Goal: Information Seeking & Learning: Learn about a topic

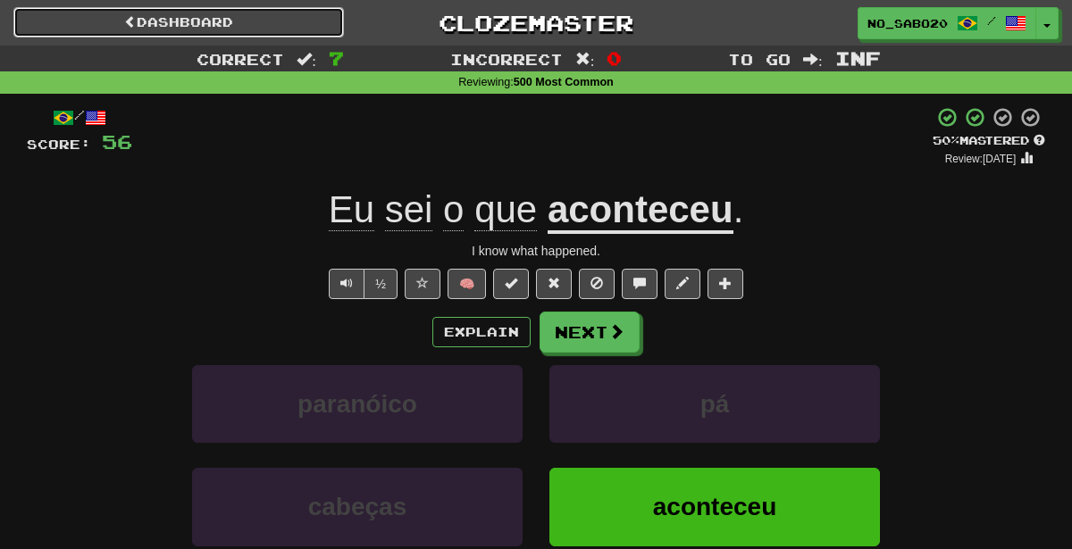
click at [171, 23] on link "Dashboard" at bounding box center [178, 22] width 330 height 30
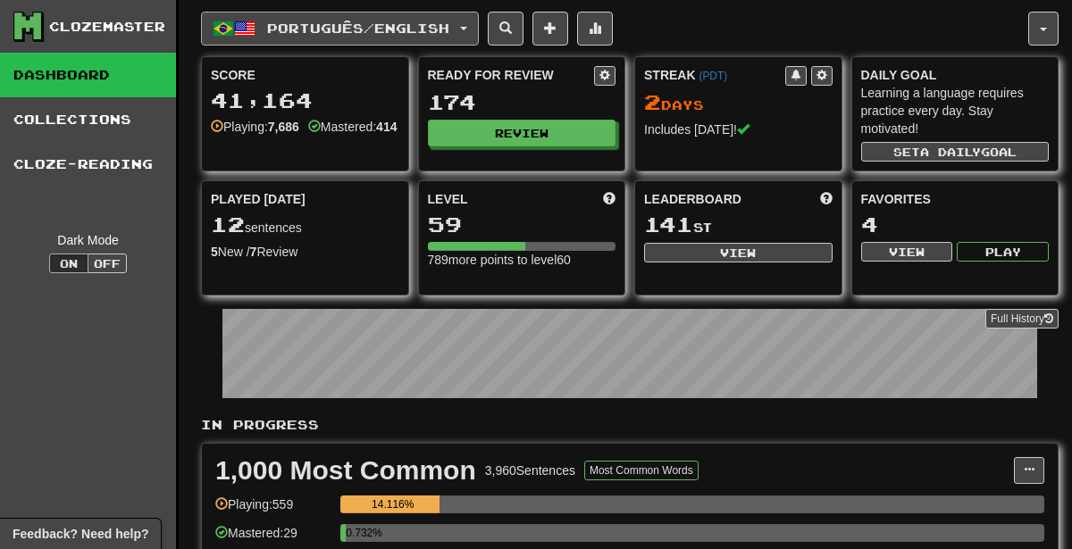
click at [371, 34] on span "Português / English" at bounding box center [358, 28] width 182 height 15
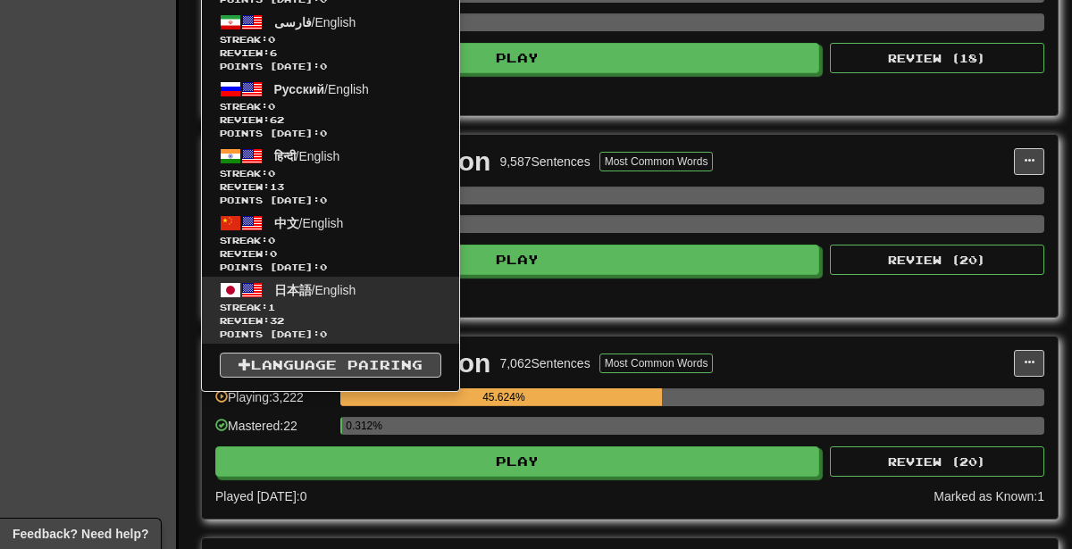
scroll to position [906, 0]
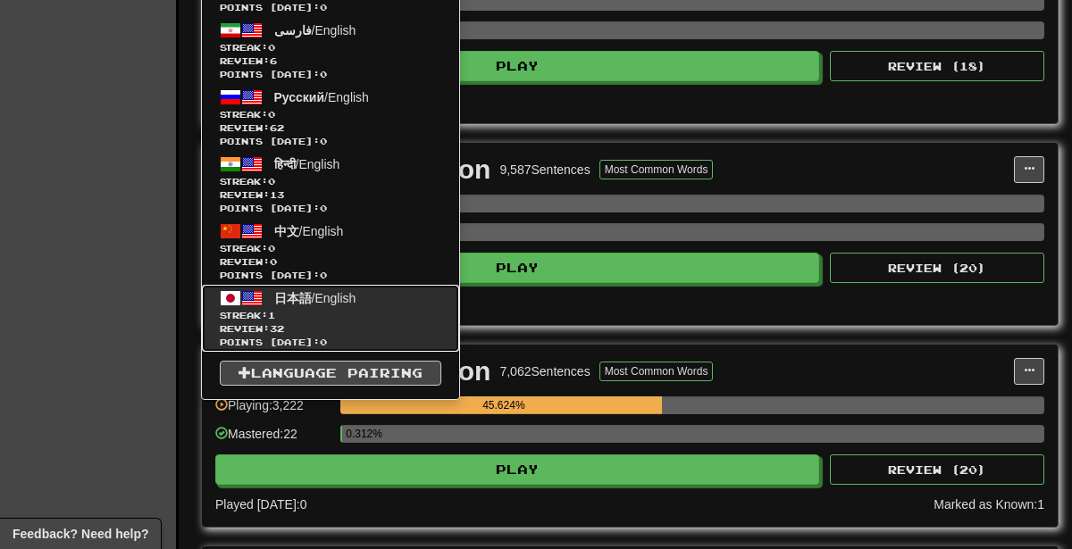
click at [336, 309] on span "Streak: 1" at bounding box center [330, 315] width 221 height 13
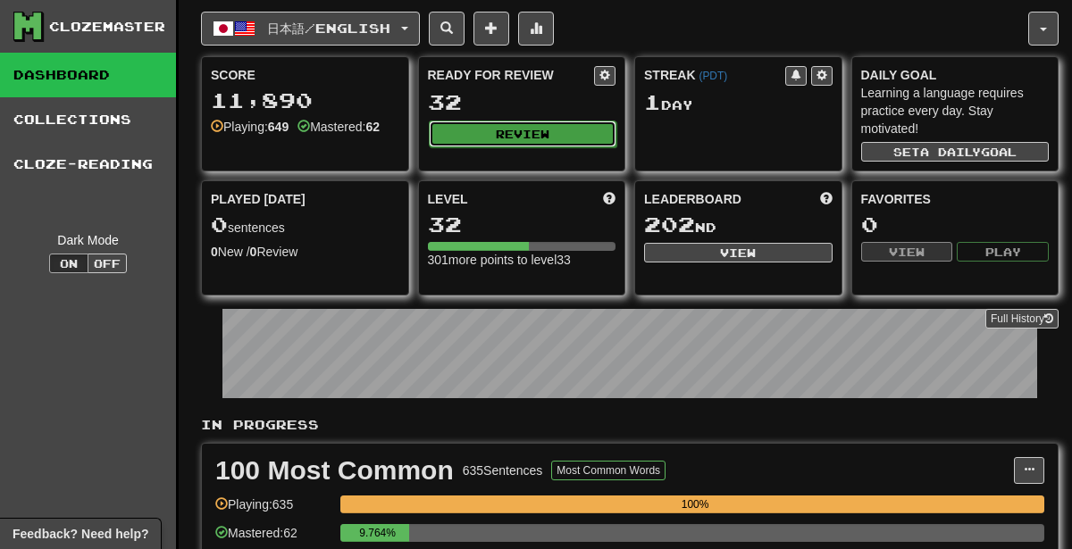
click at [475, 136] on button "Review" at bounding box center [523, 134] width 188 height 27
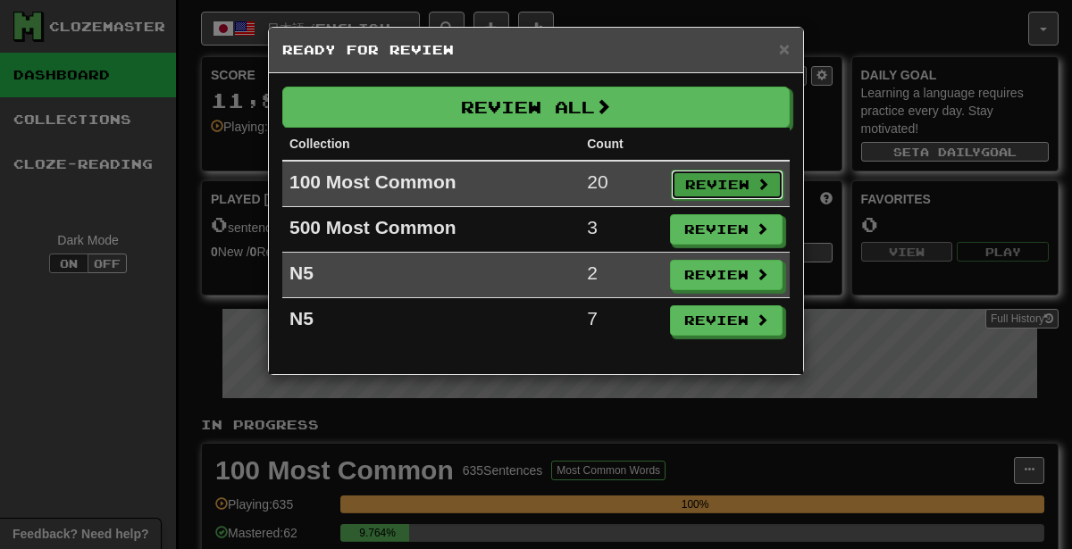
click at [739, 185] on button "Review" at bounding box center [727, 185] width 113 height 30
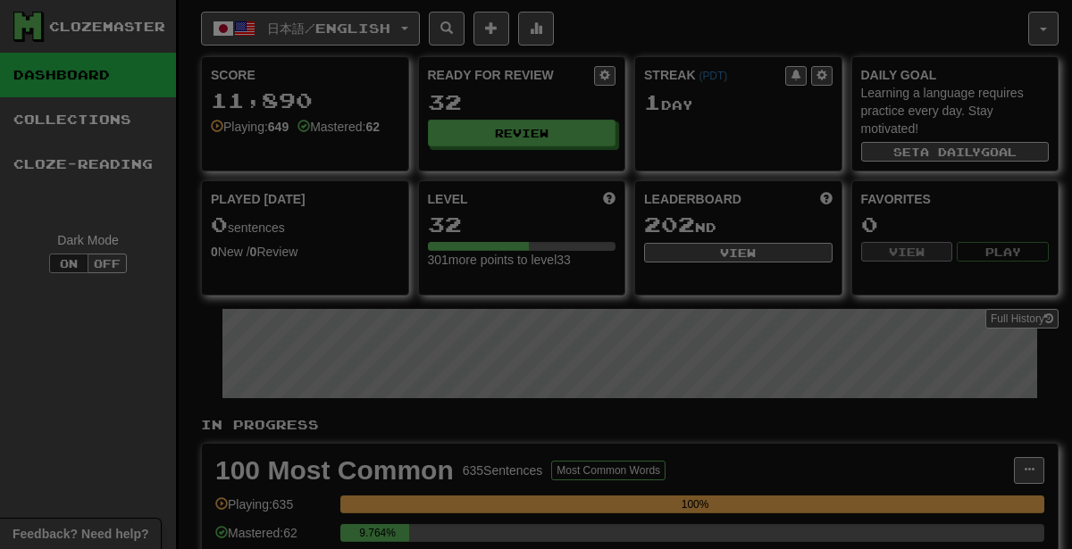
select select "********"
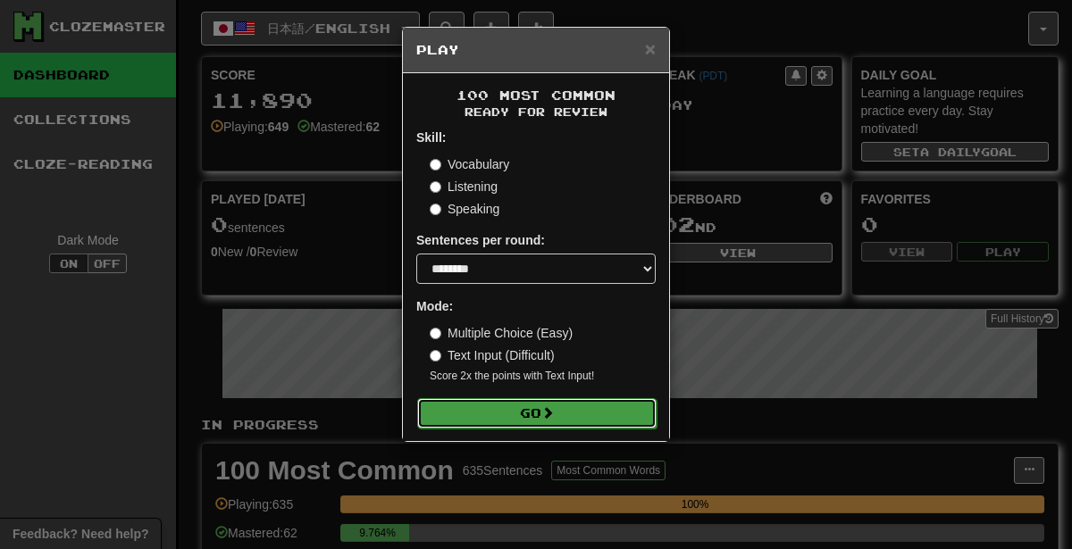
click at [599, 424] on button "Go" at bounding box center [536, 413] width 239 height 30
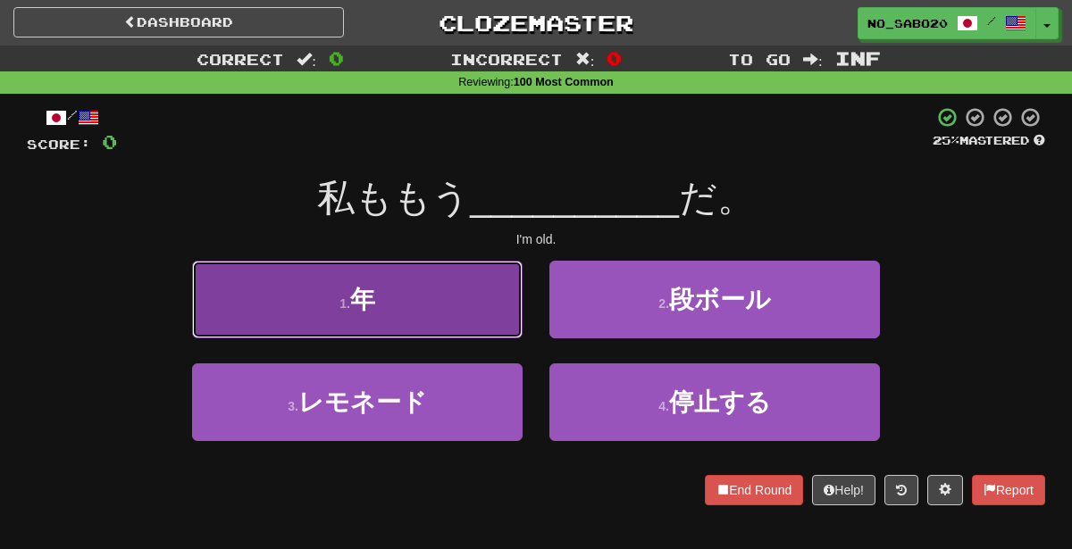
click at [490, 270] on button "1 . 年" at bounding box center [357, 300] width 330 height 78
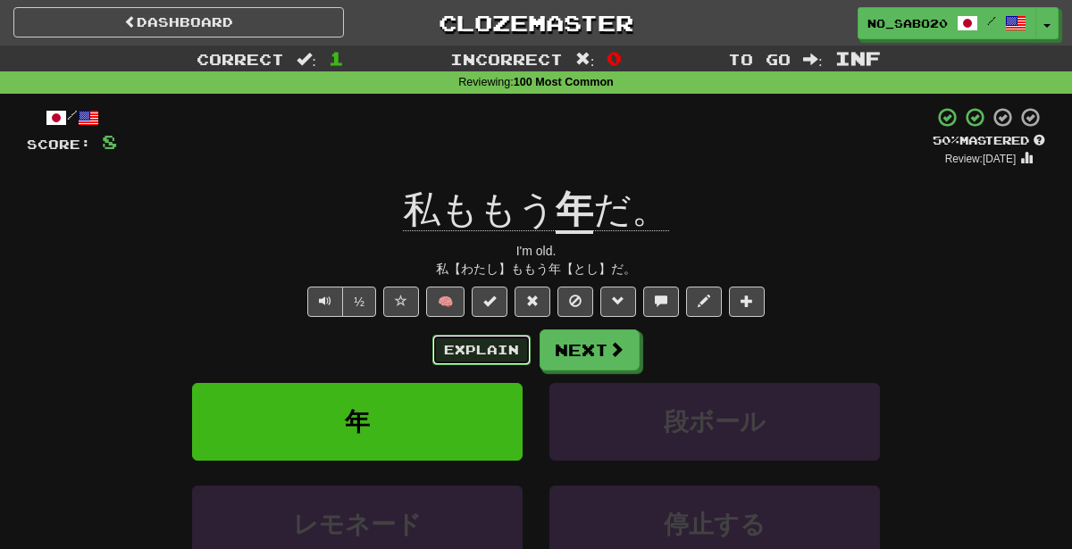
click at [502, 345] on button "Explain" at bounding box center [481, 350] width 98 height 30
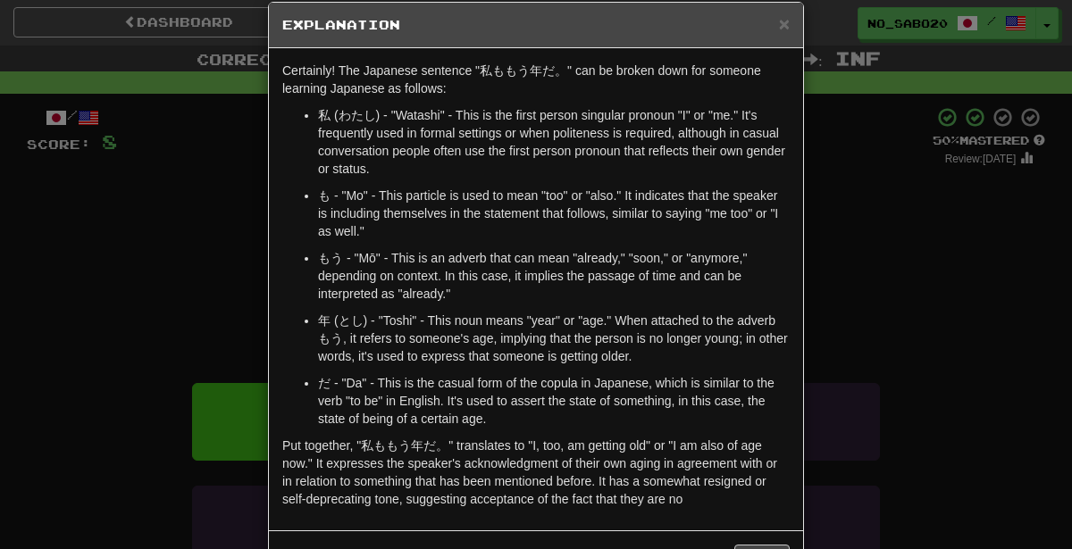
scroll to position [26, 0]
click at [984, 395] on div "× Explanation Certainly! The Japanese sentence "私ももう年だ。" can be broken down for…" at bounding box center [536, 274] width 1072 height 549
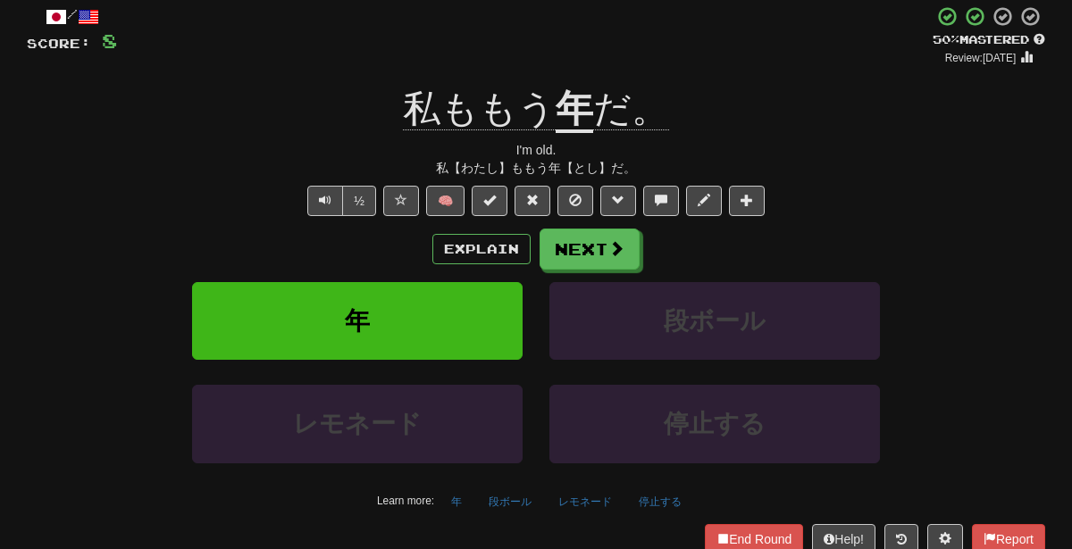
scroll to position [115, 0]
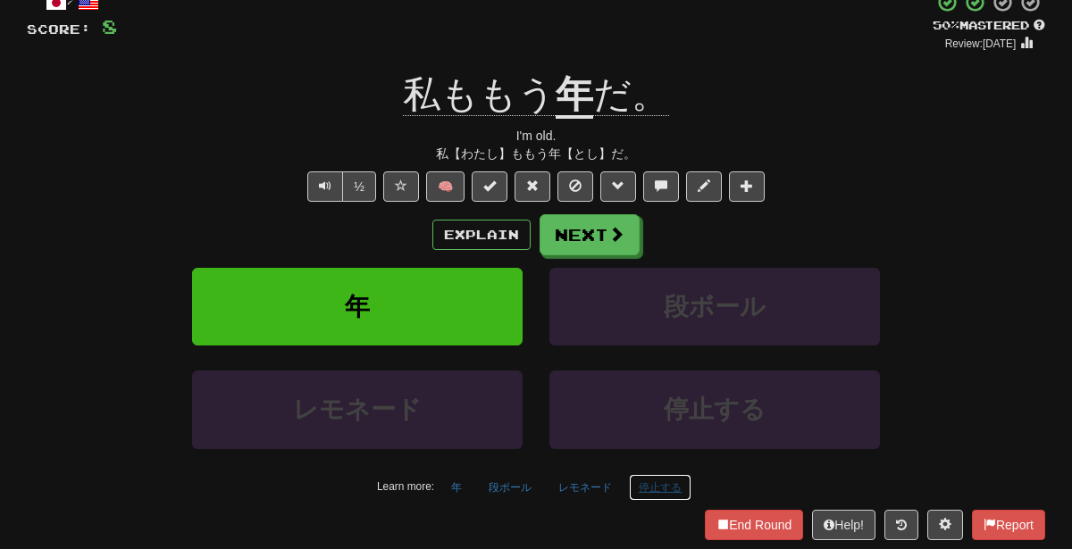
click at [647, 488] on button "停止する" at bounding box center [660, 487] width 63 height 27
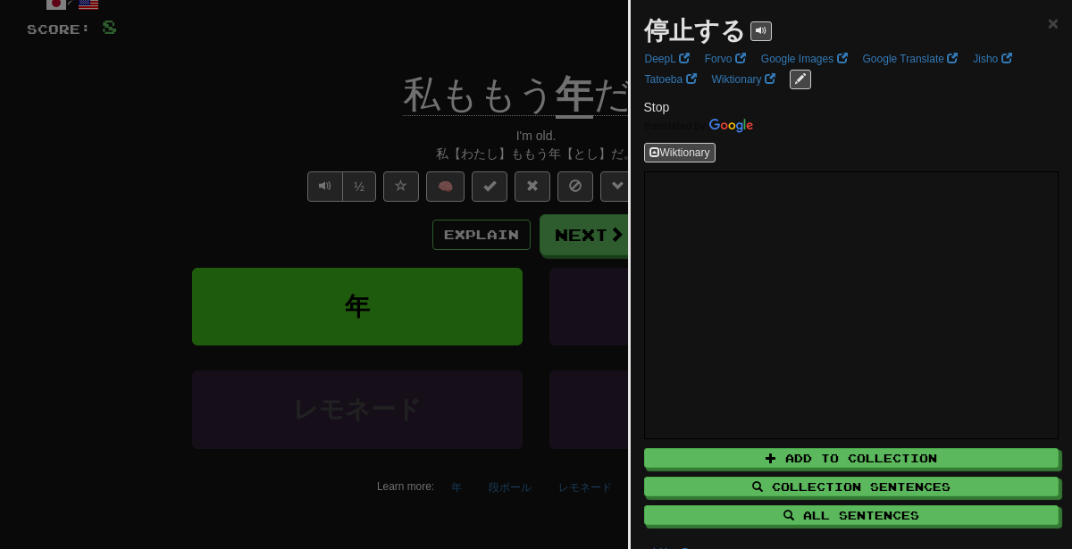
click at [573, 410] on div at bounding box center [536, 274] width 1072 height 549
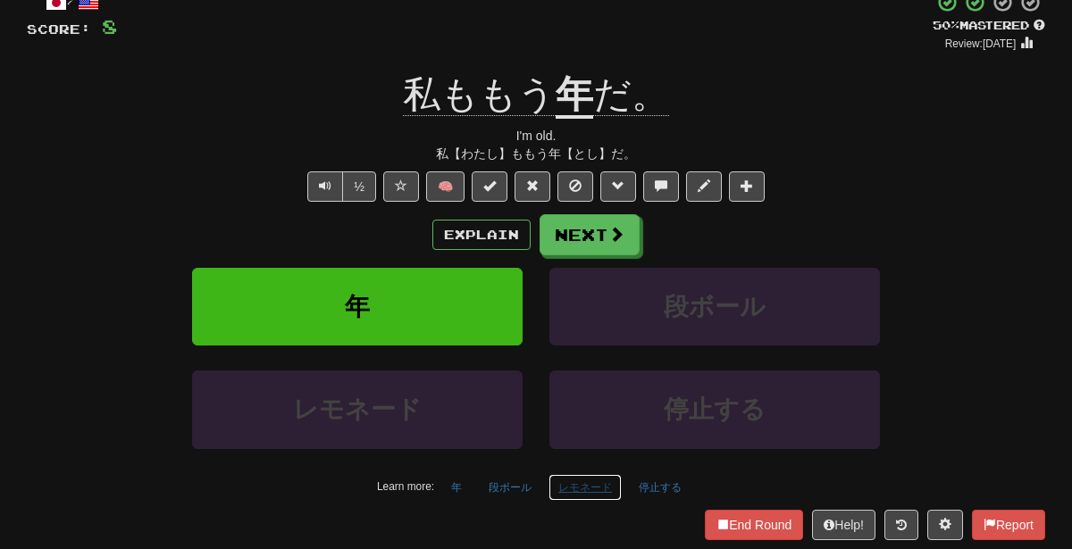
click at [598, 483] on button "レモネード" at bounding box center [584, 487] width 73 height 27
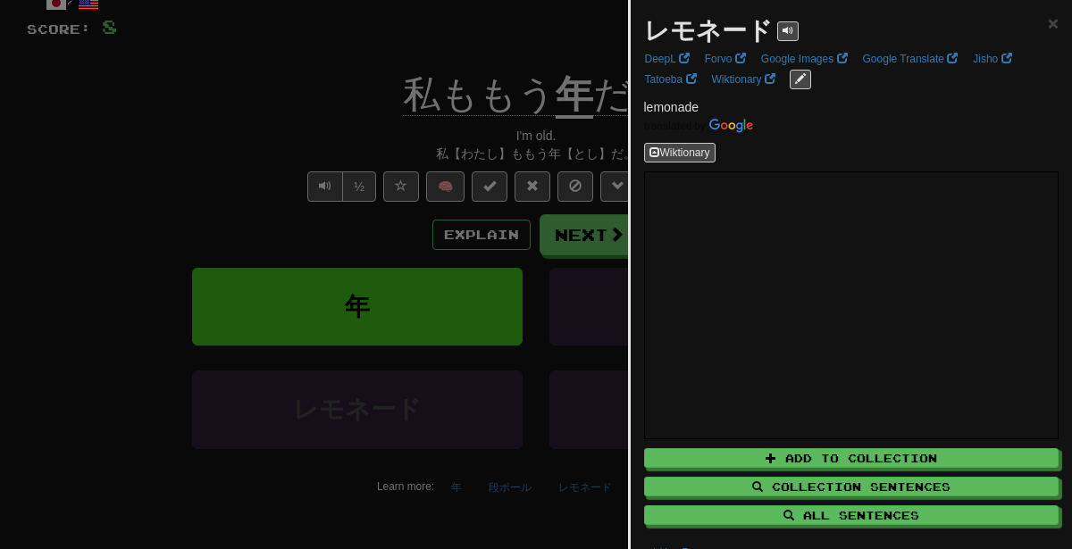
click at [459, 355] on div at bounding box center [536, 274] width 1072 height 549
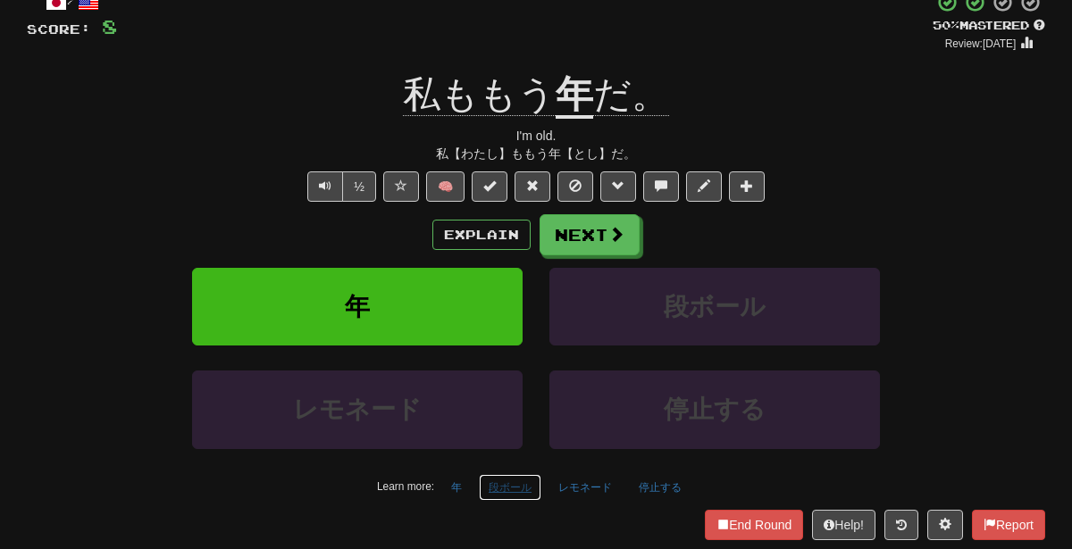
click at [497, 480] on button "段ボール" at bounding box center [510, 487] width 63 height 27
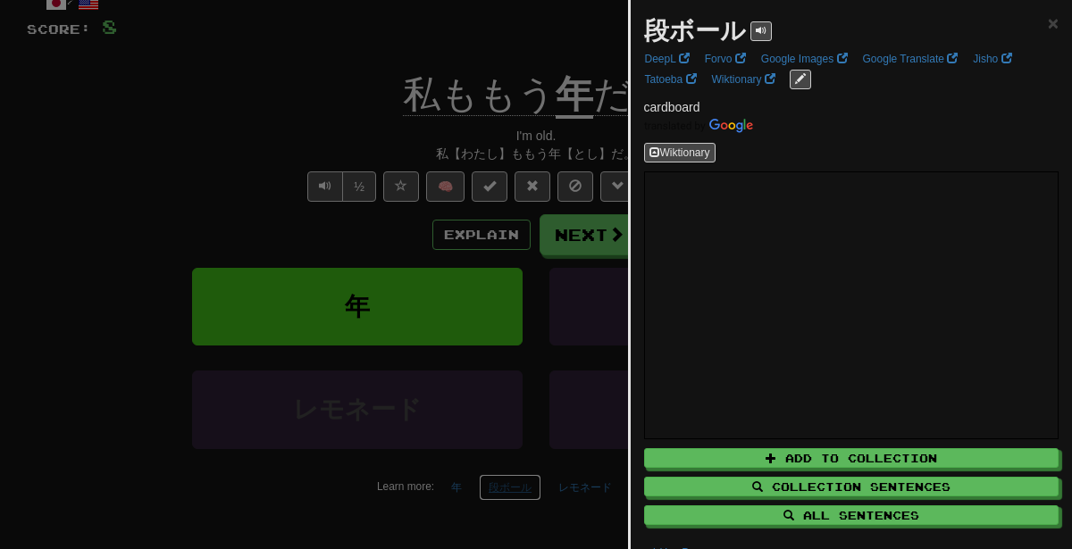
scroll to position [114, 0]
click at [364, 271] on div at bounding box center [536, 274] width 1072 height 549
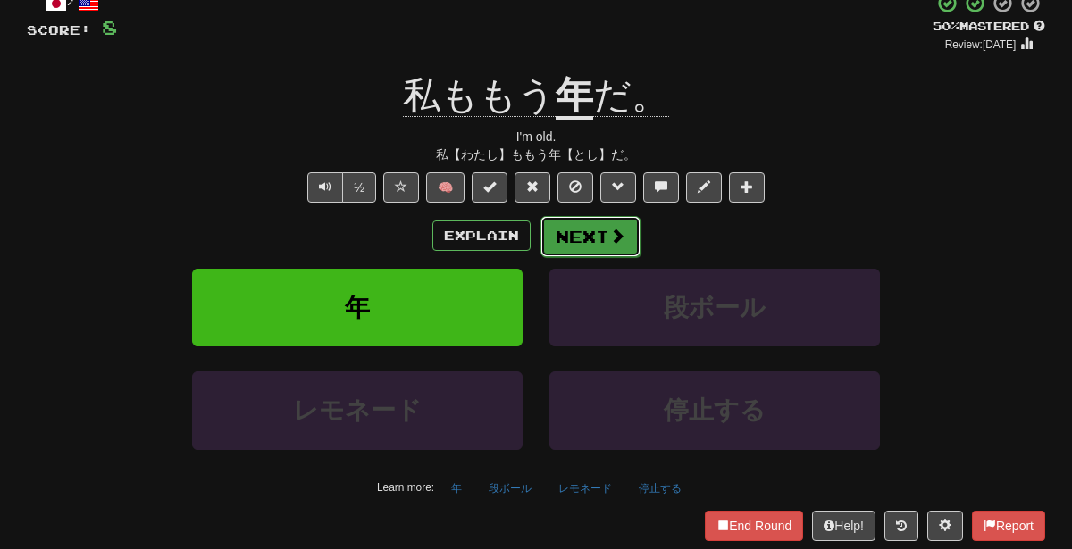
click at [574, 229] on button "Next" at bounding box center [590, 236] width 100 height 41
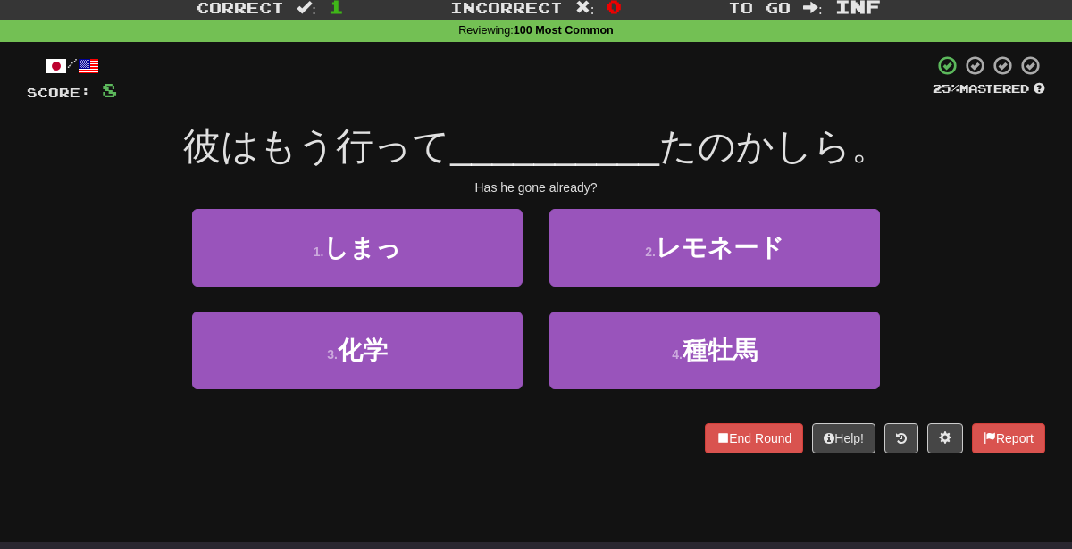
scroll to position [45, 0]
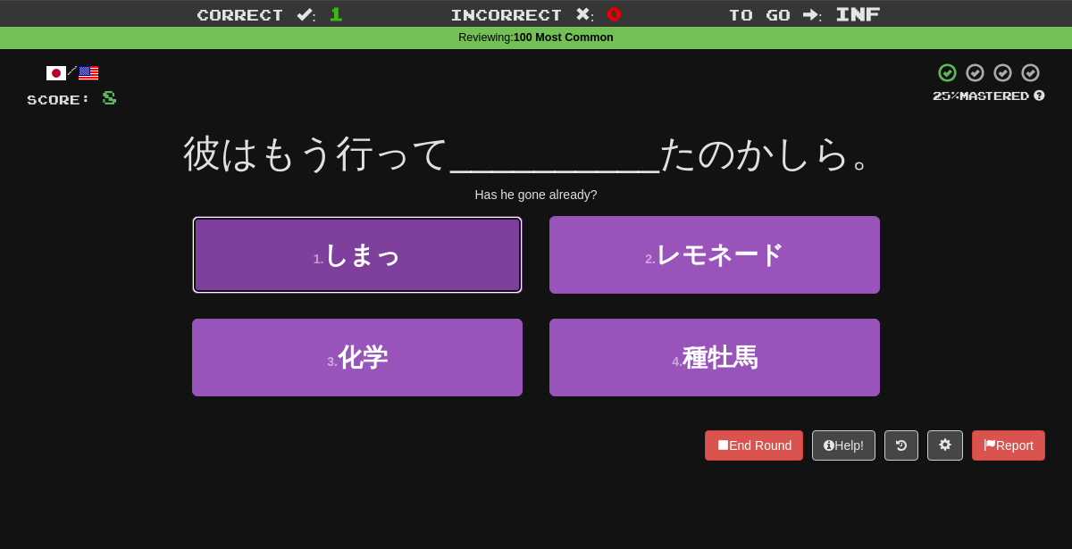
click at [488, 268] on button "1 . しまっ" at bounding box center [357, 255] width 330 height 78
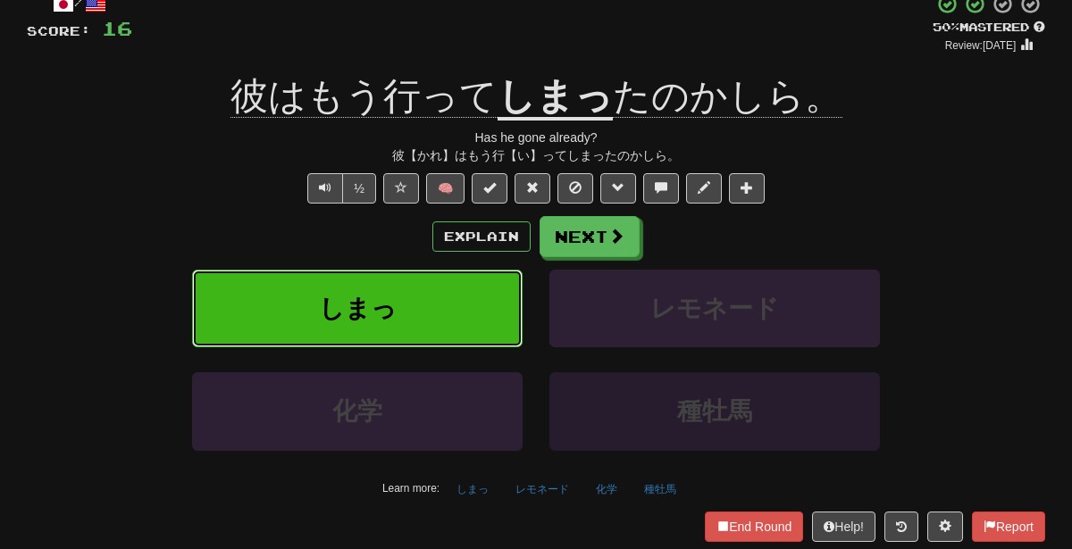
scroll to position [129, 0]
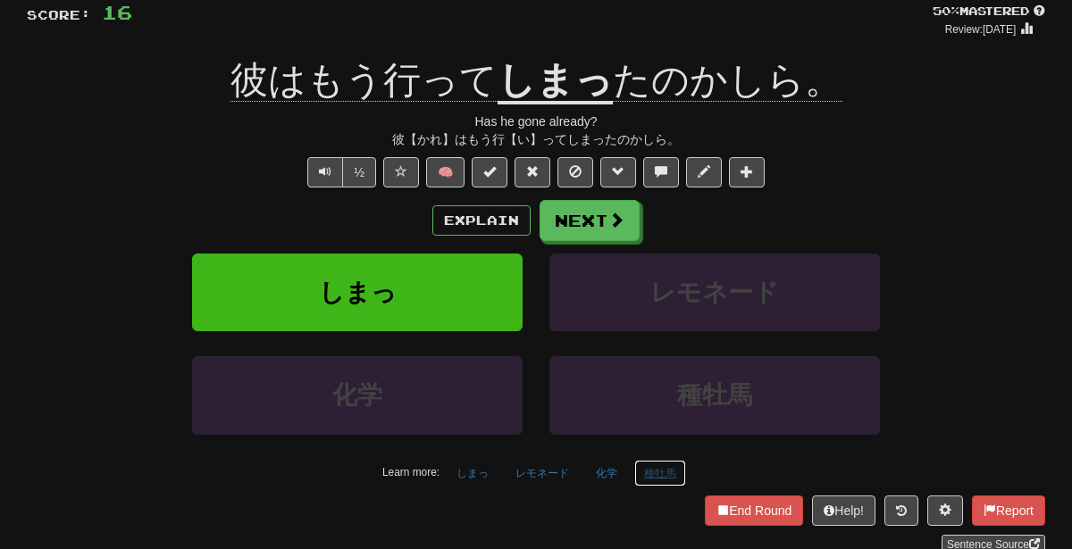
click at [669, 466] on button "種牡馬" at bounding box center [660, 473] width 52 height 27
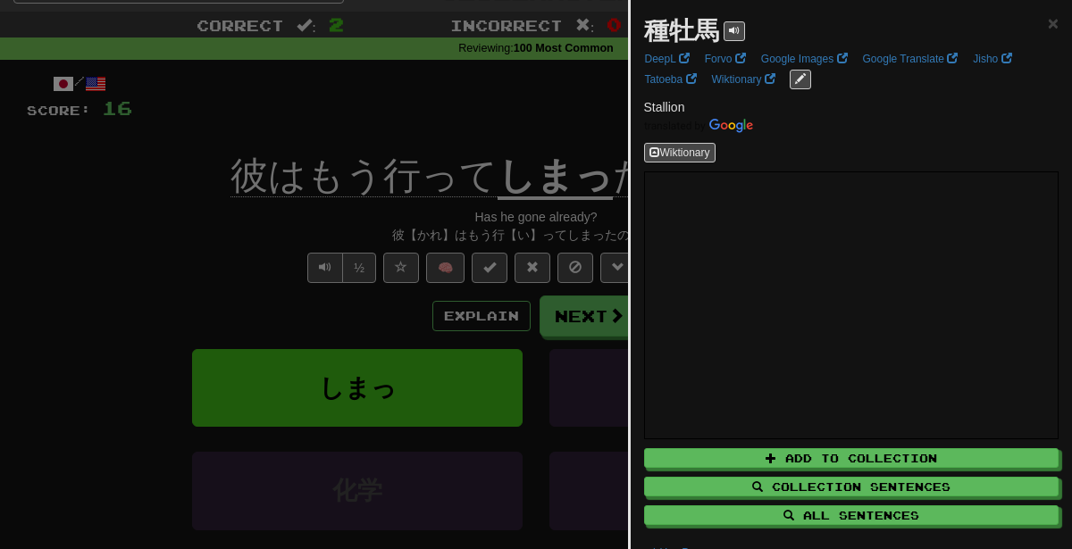
scroll to position [31, 0]
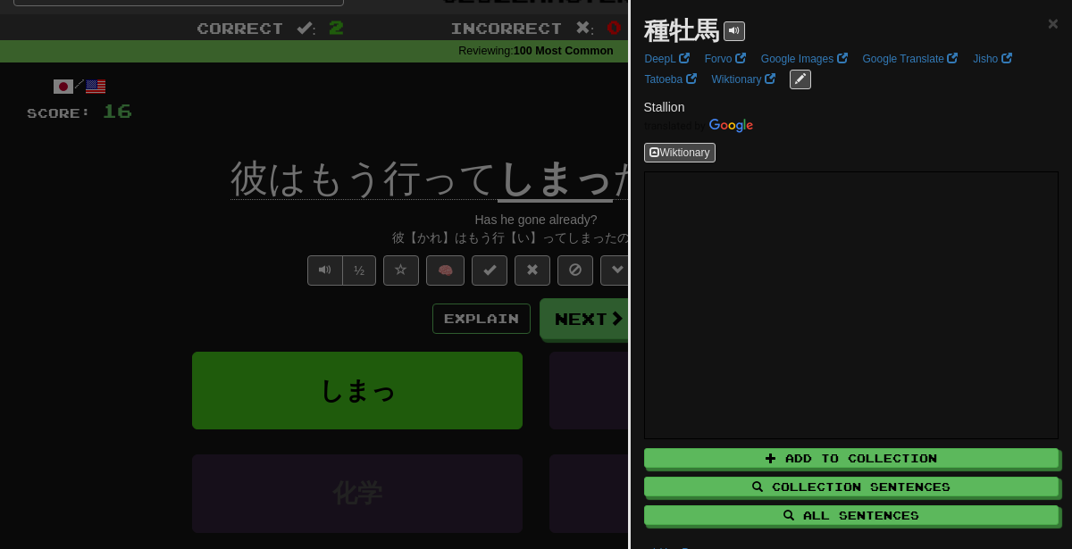
click at [432, 106] on div at bounding box center [536, 274] width 1072 height 549
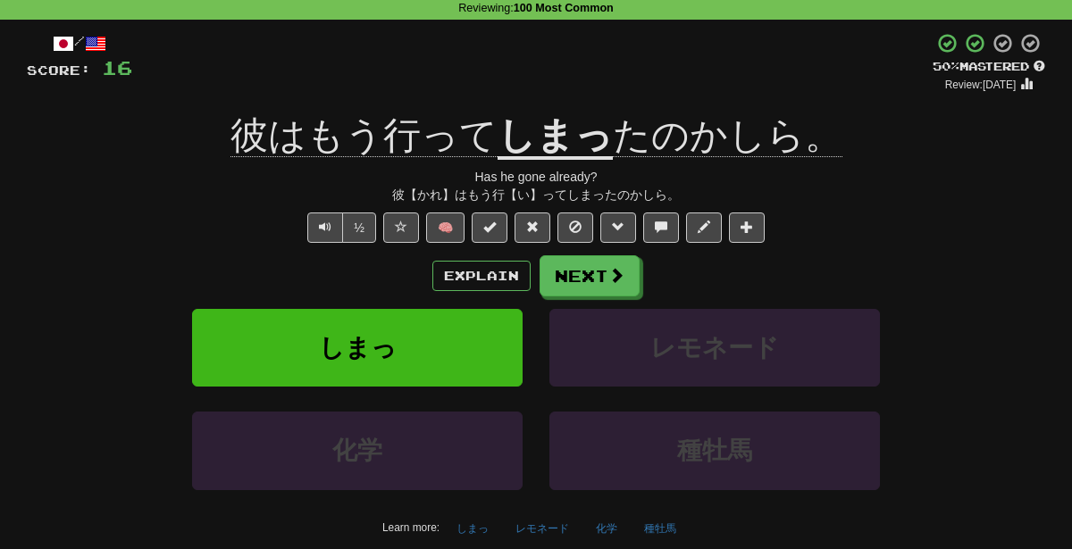
scroll to position [76, 0]
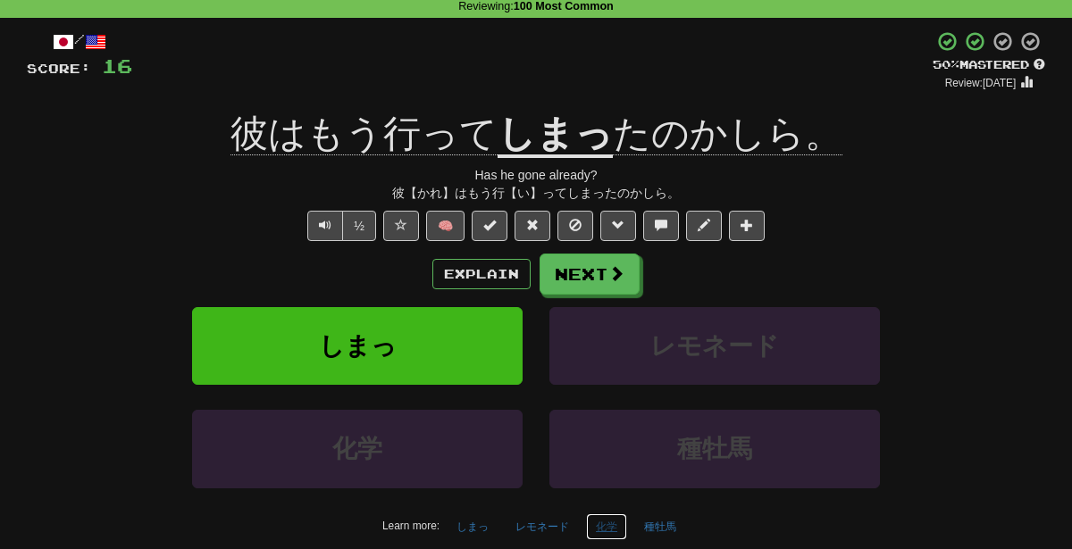
click at [603, 519] on button "化学" at bounding box center [606, 526] width 41 height 27
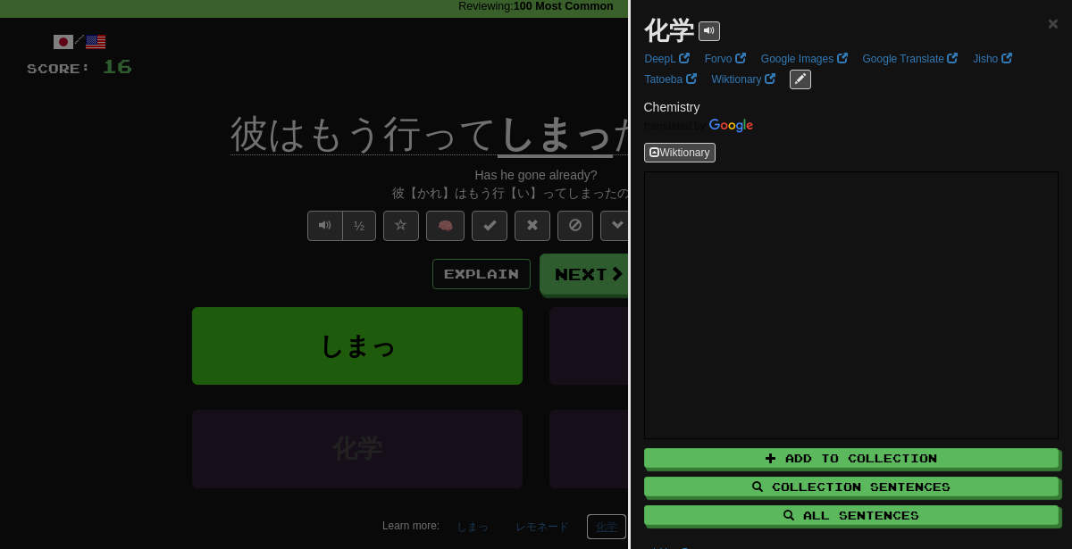
scroll to position [78, 0]
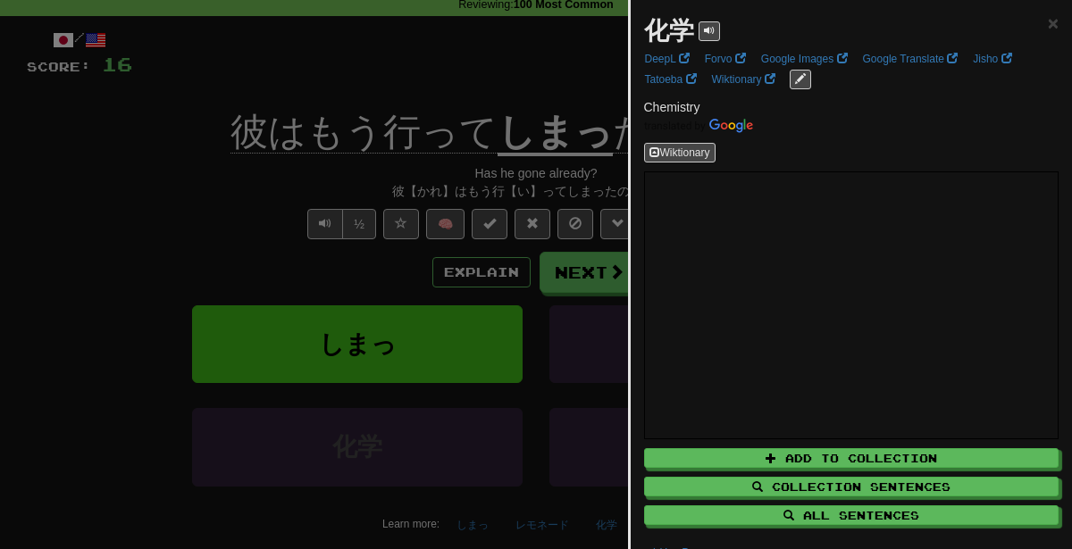
click at [367, 405] on div at bounding box center [536, 274] width 1072 height 549
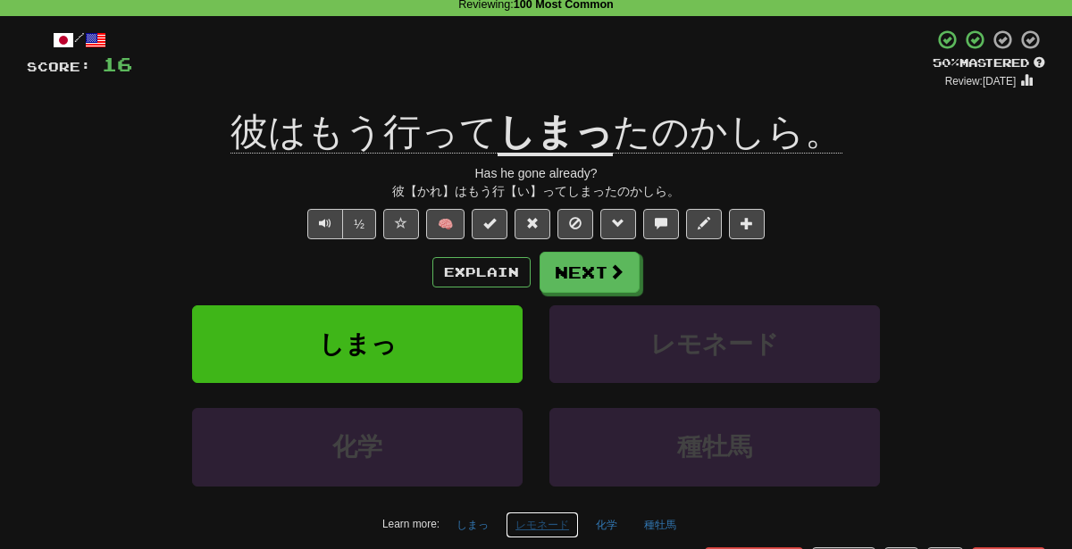
click at [550, 514] on button "レモネード" at bounding box center [541, 525] width 73 height 27
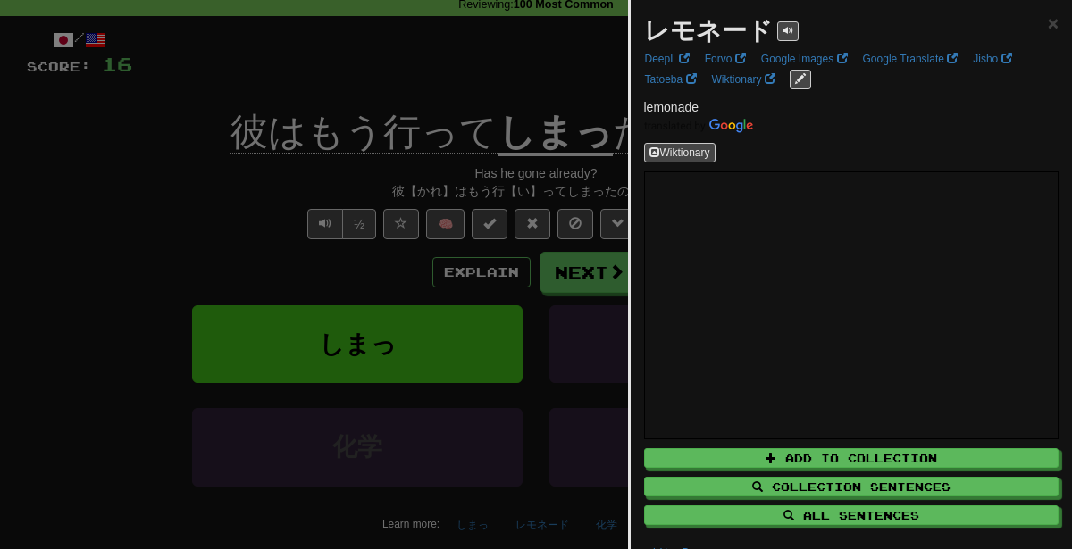
click at [269, 255] on div at bounding box center [536, 274] width 1072 height 549
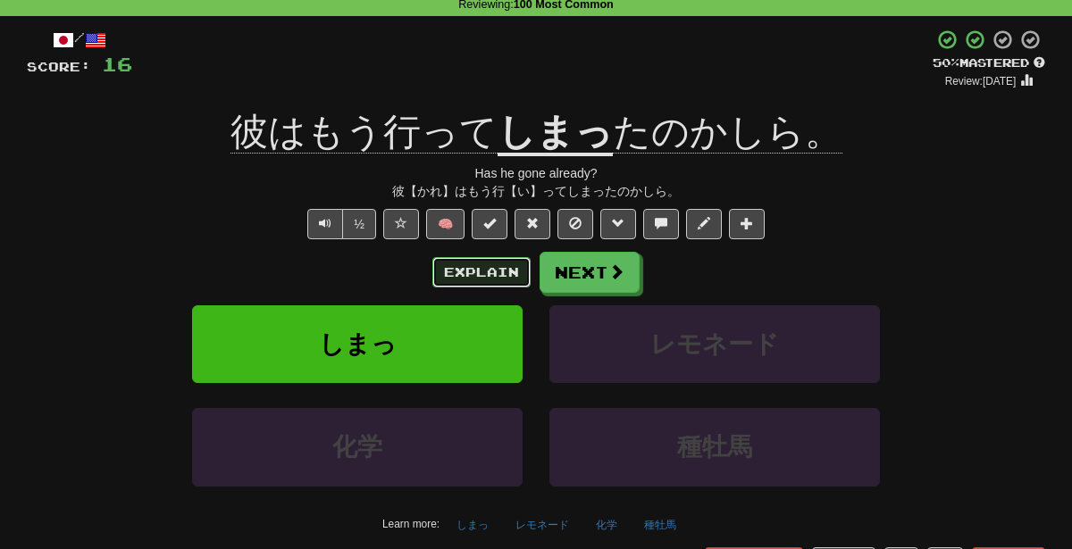
click at [475, 258] on button "Explain" at bounding box center [481, 272] width 98 height 30
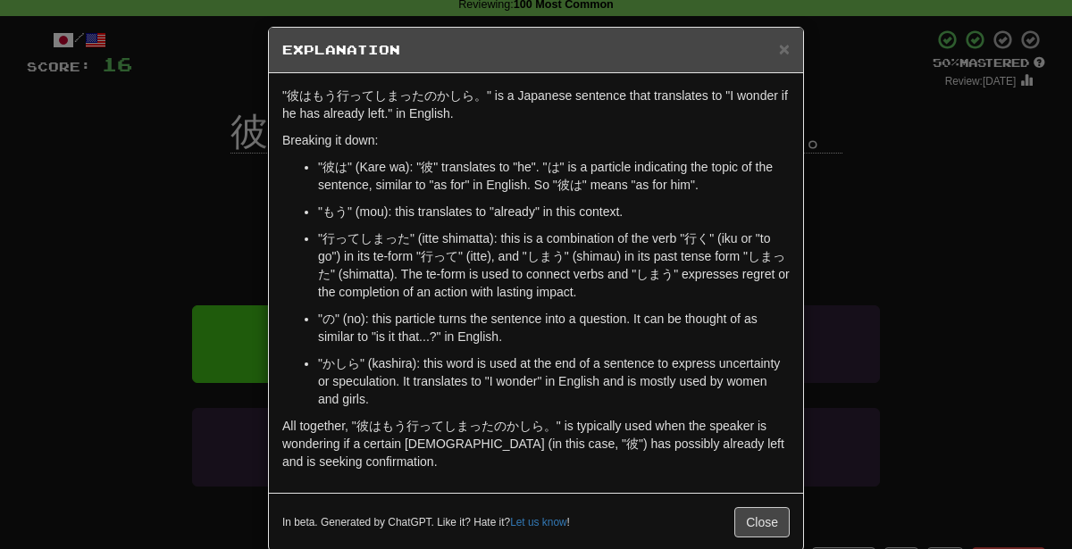
click at [855, 235] on div "× Explanation "彼はもう行ってしまったのかしら。" is a Japanese sentence that translates to "I w…" at bounding box center [536, 274] width 1072 height 549
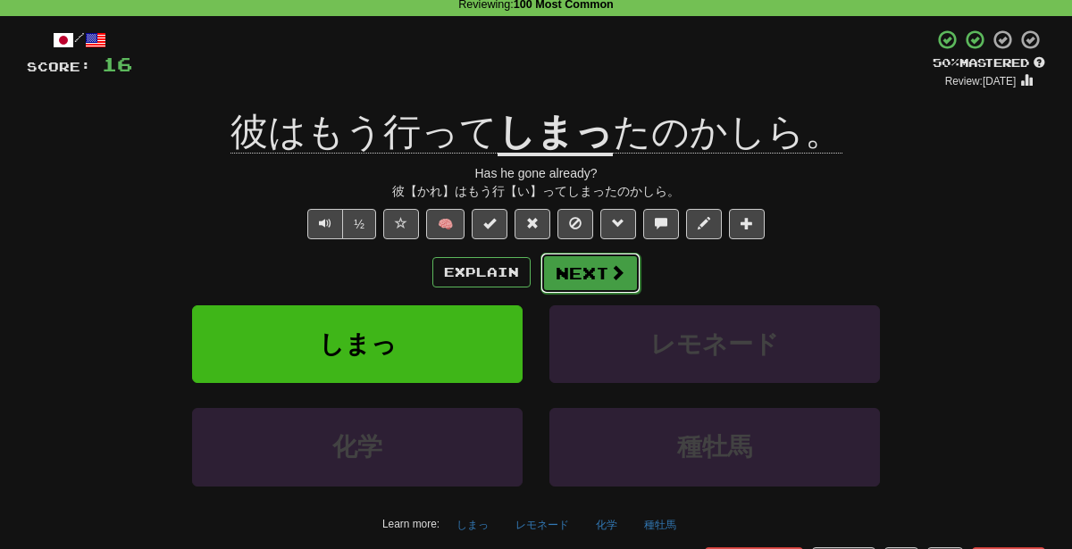
click at [572, 272] on button "Next" at bounding box center [590, 273] width 100 height 41
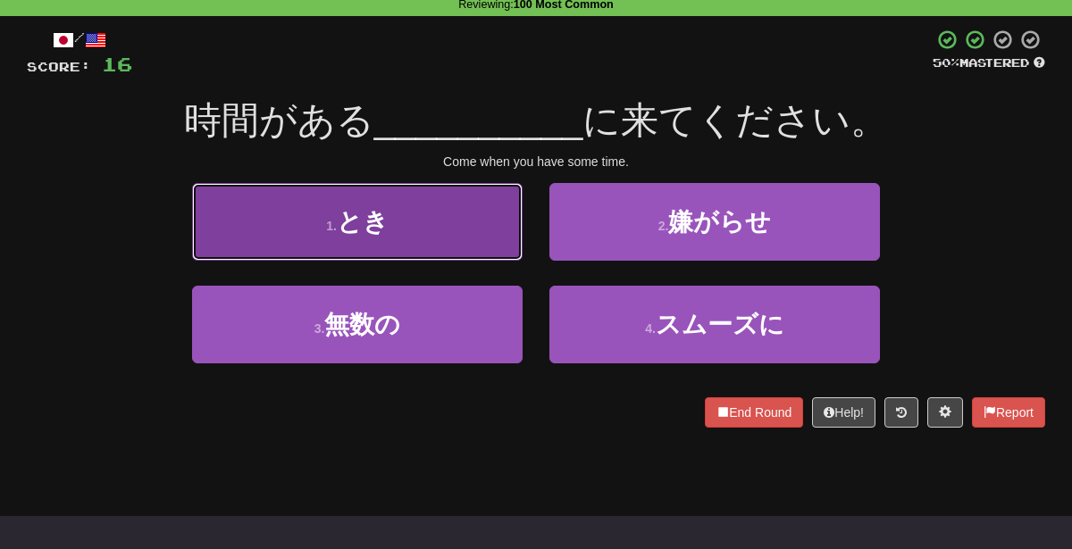
click at [480, 238] on button "1 . とき" at bounding box center [357, 222] width 330 height 78
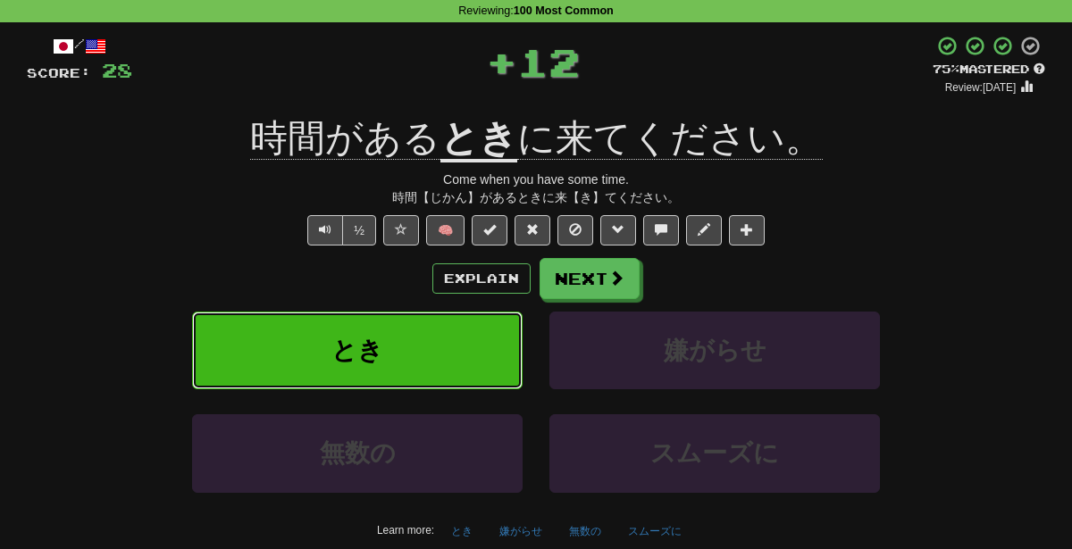
scroll to position [71, 0]
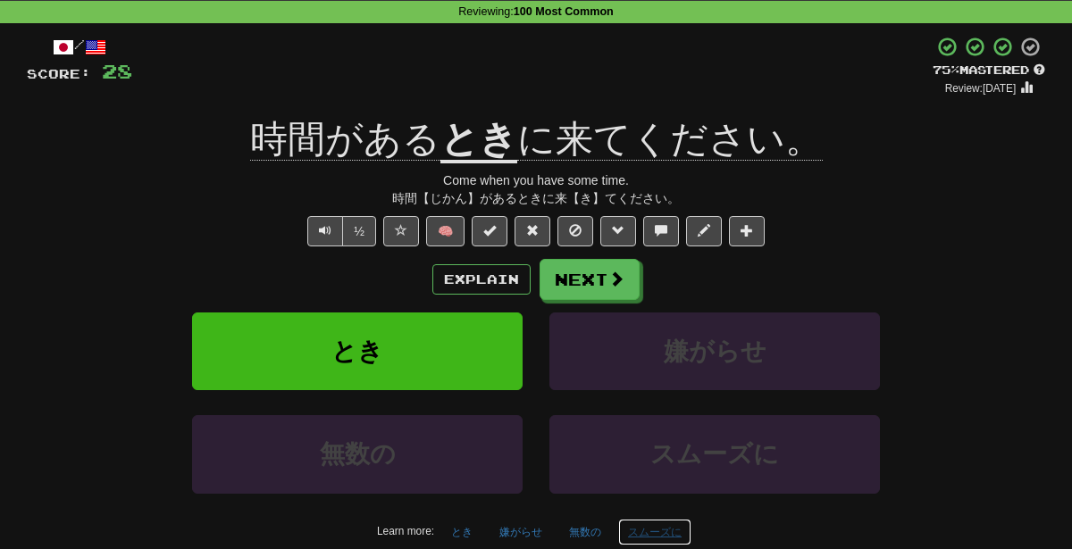
click at [641, 534] on button "スムーズに" at bounding box center [654, 532] width 73 height 27
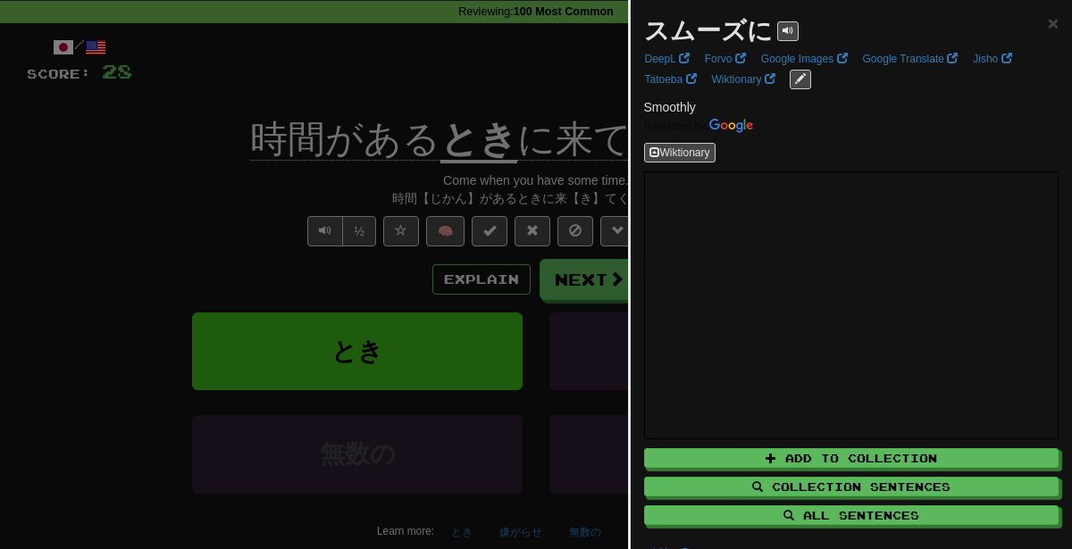
click at [404, 267] on div at bounding box center [536, 274] width 1072 height 549
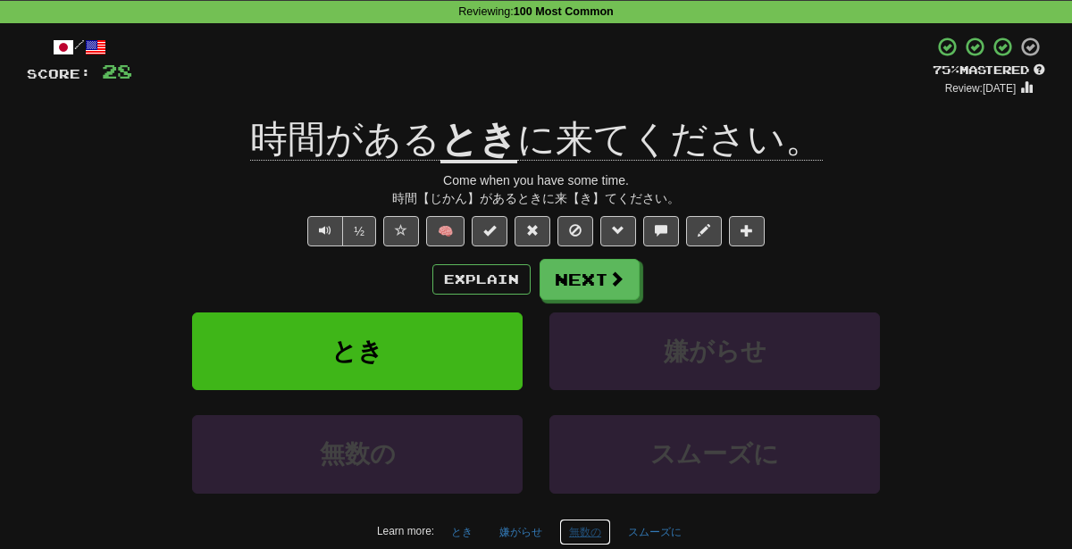
click at [580, 524] on button "無数の" at bounding box center [585, 532] width 52 height 27
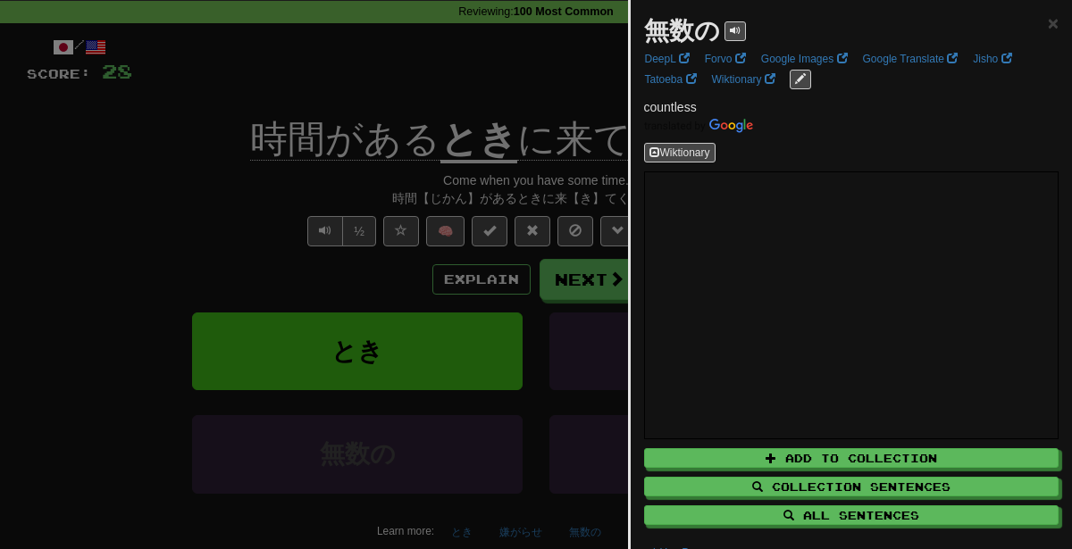
click at [444, 280] on div at bounding box center [536, 274] width 1072 height 549
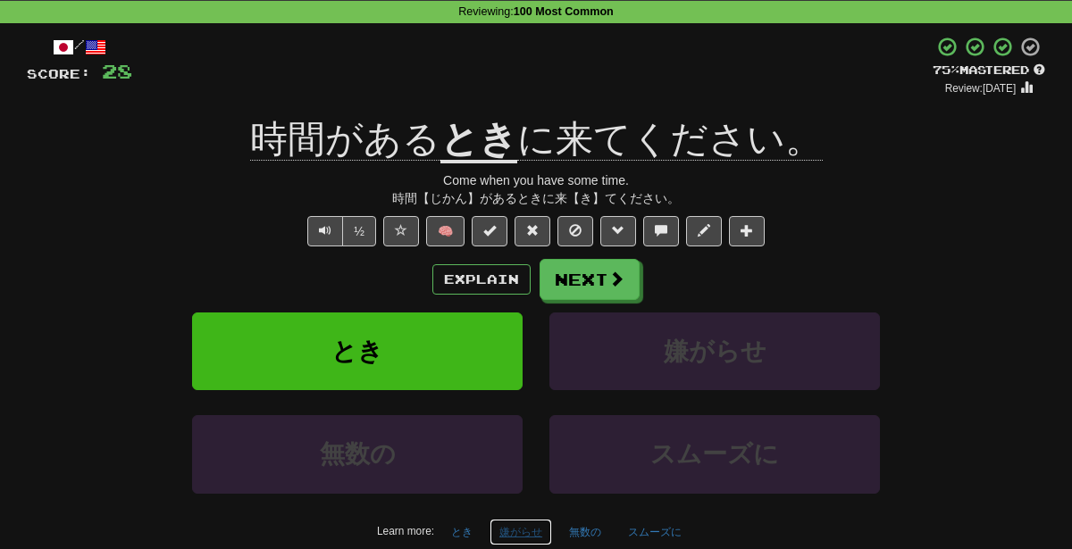
click at [523, 523] on button "嫌がらせ" at bounding box center [520, 532] width 63 height 27
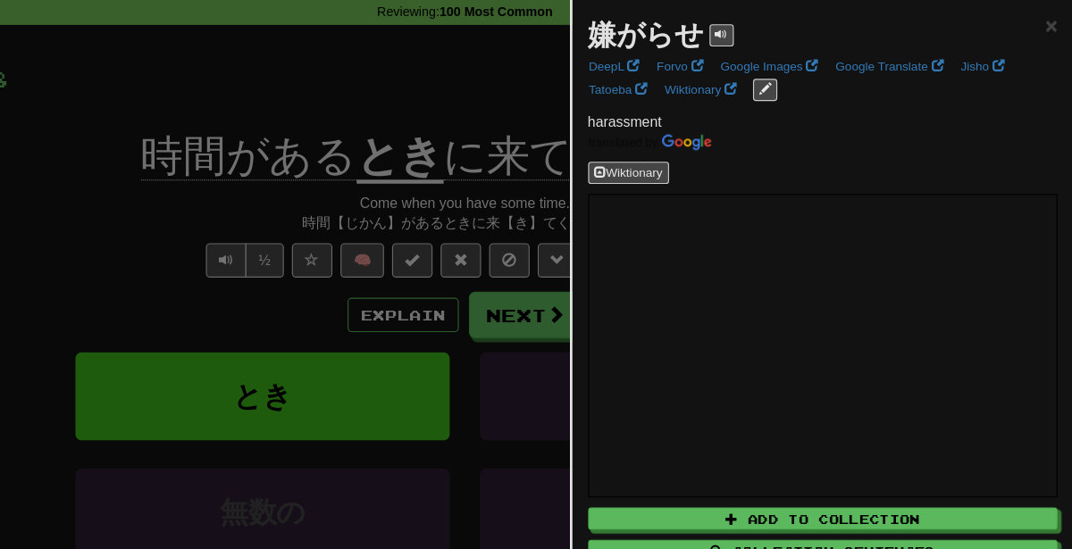
scroll to position [46, 0]
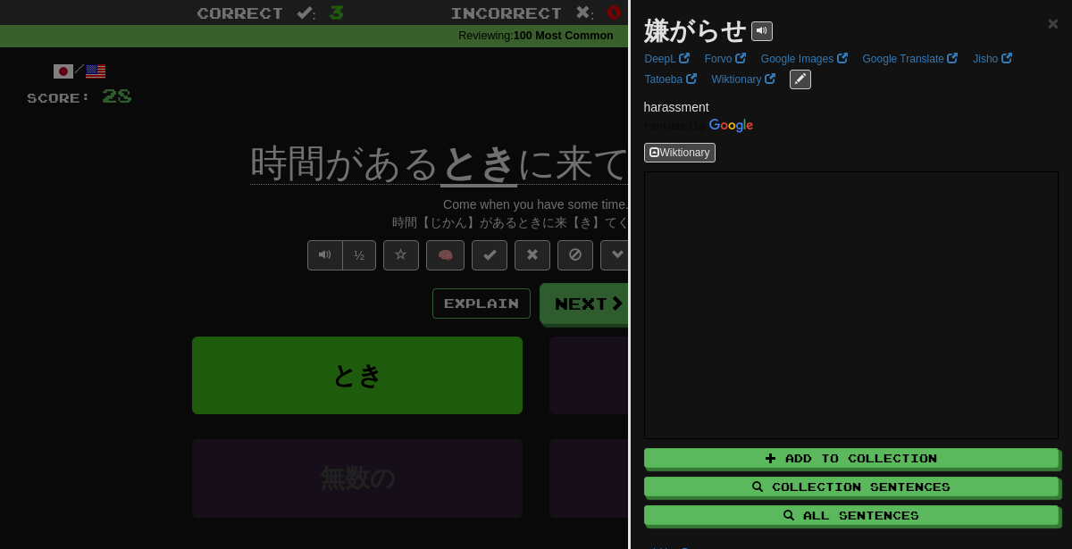
click at [483, 159] on div at bounding box center [536, 274] width 1072 height 549
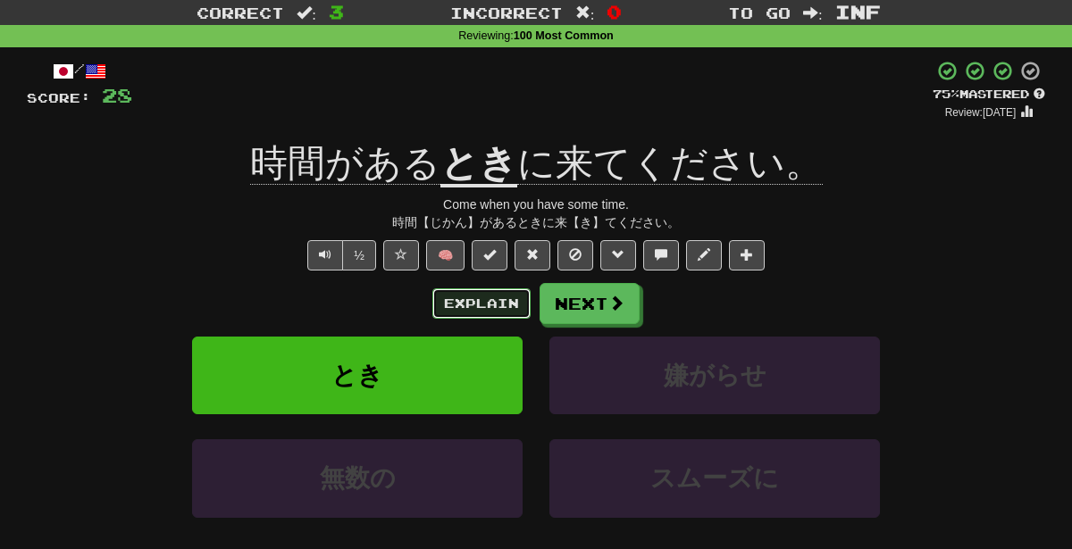
click at [452, 305] on button "Explain" at bounding box center [481, 303] width 98 height 30
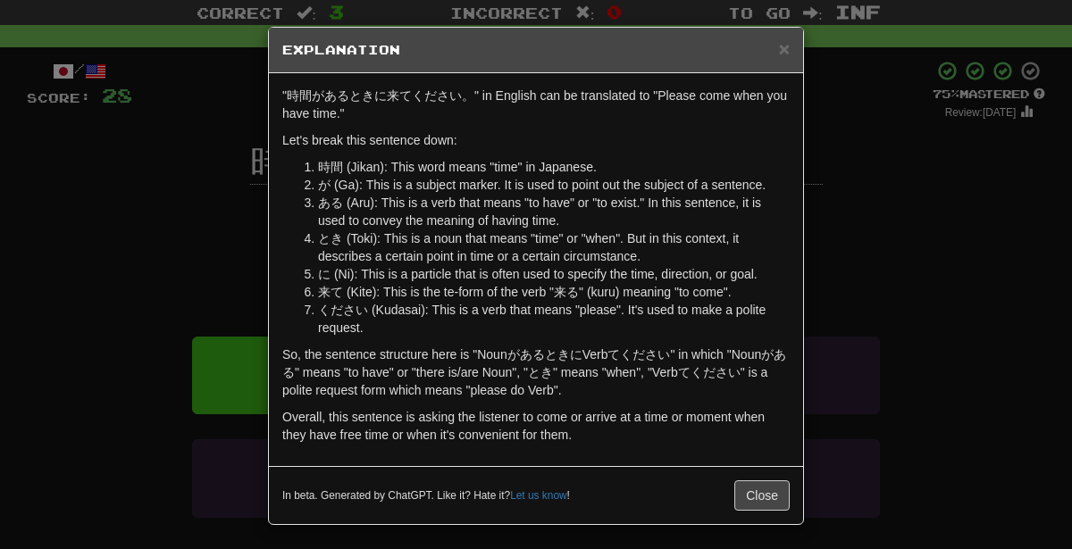
click at [864, 271] on div "× Explanation "時間があるときに来てください。" in English can be translated to "Please come wh…" at bounding box center [536, 274] width 1072 height 549
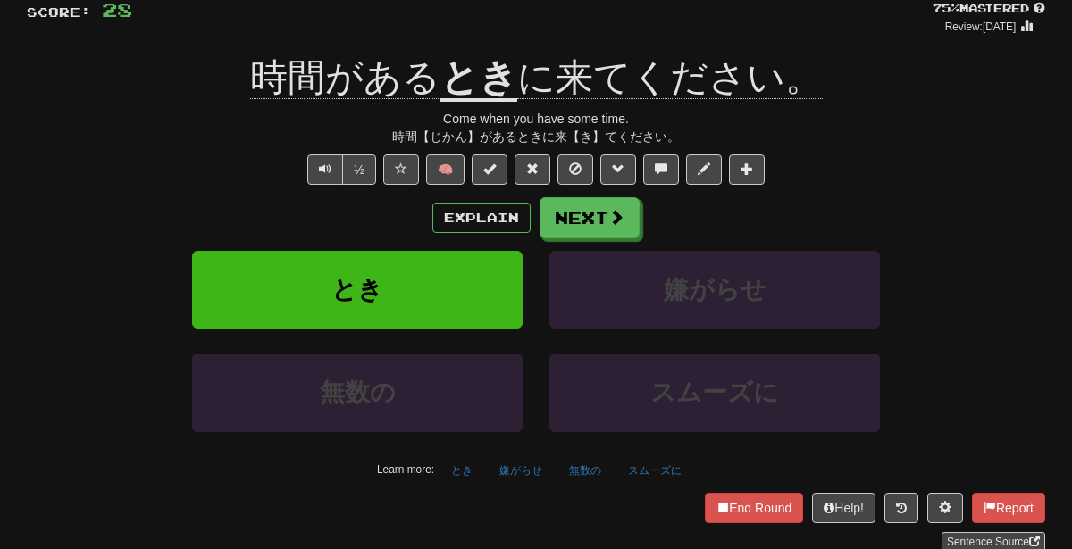
scroll to position [141, 0]
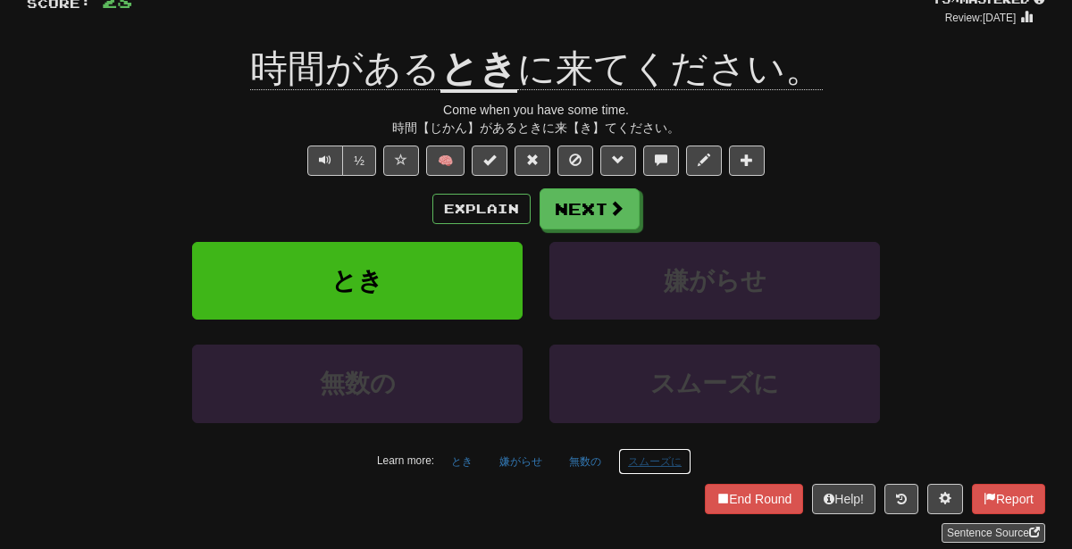
click at [647, 449] on button "スムーズに" at bounding box center [654, 461] width 73 height 27
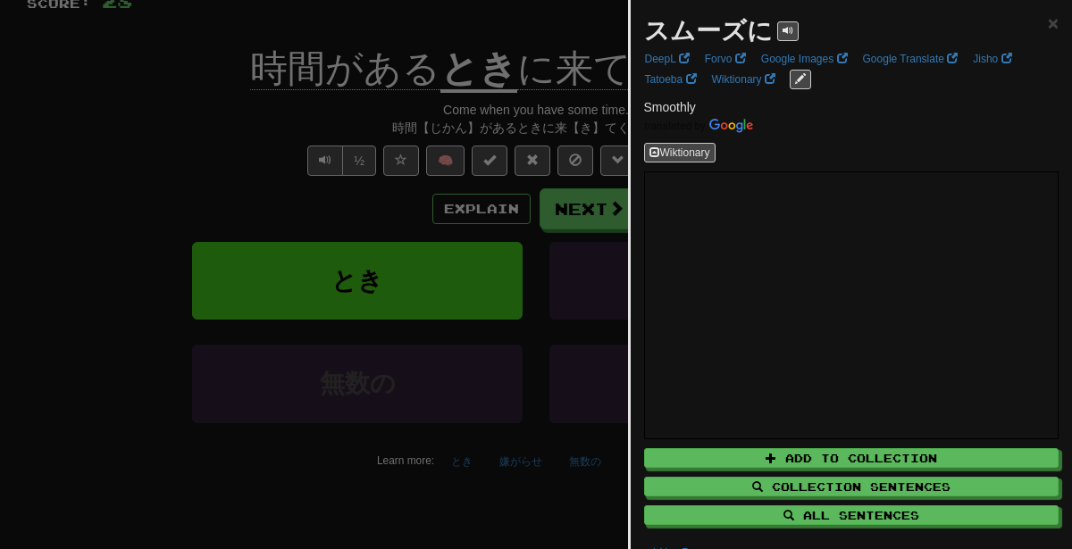
click at [498, 431] on div at bounding box center [536, 274] width 1072 height 549
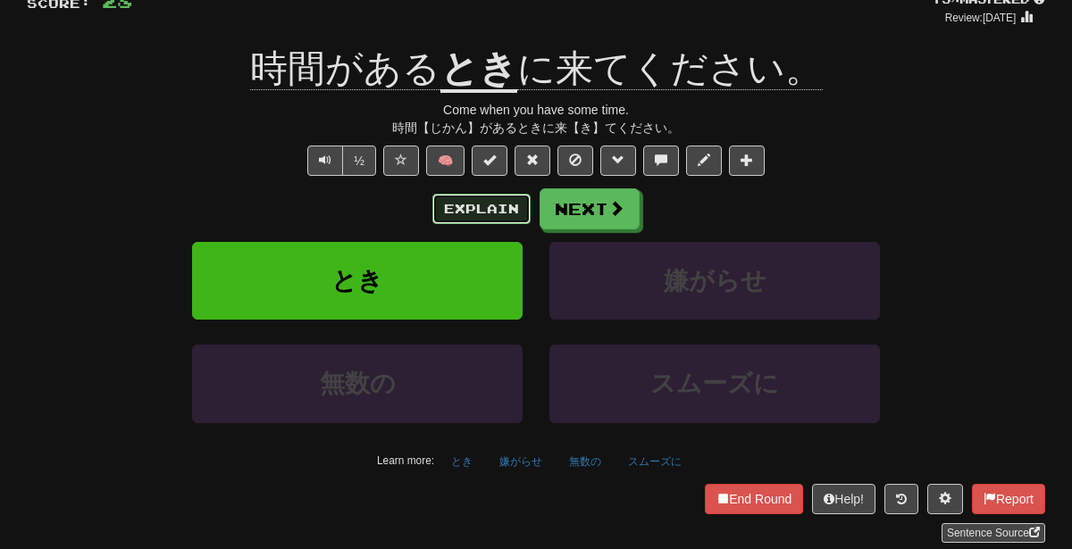
click at [480, 204] on button "Explain" at bounding box center [481, 209] width 98 height 30
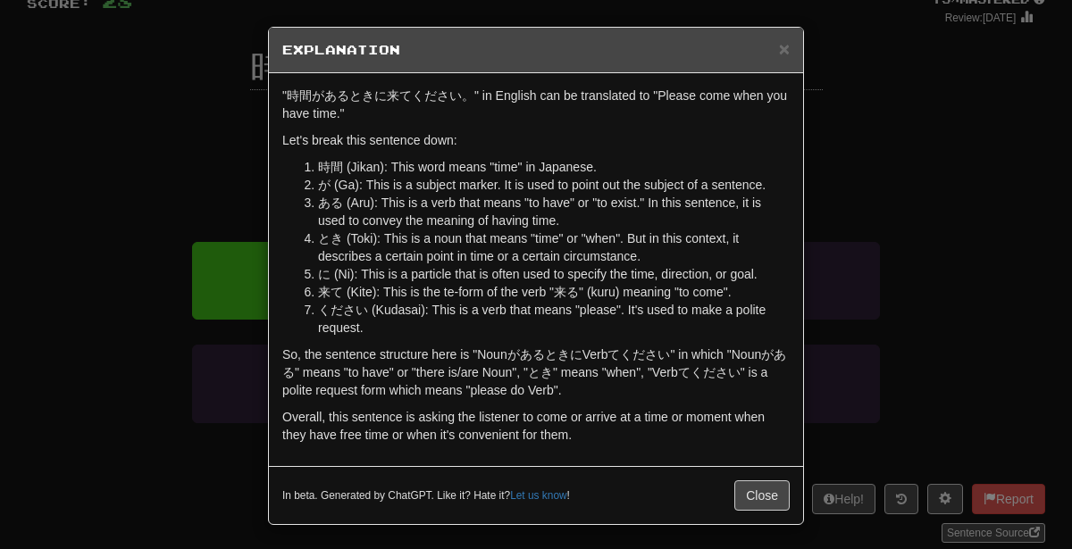
click at [897, 200] on div "× Explanation "時間があるときに来てください。" in English can be translated to "Please come wh…" at bounding box center [536, 274] width 1072 height 549
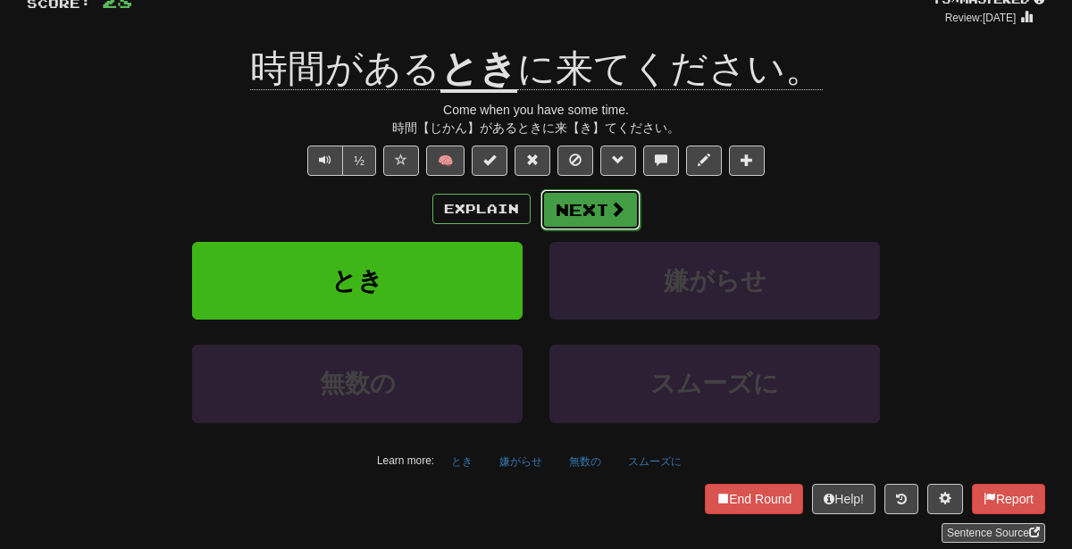
click at [572, 212] on button "Next" at bounding box center [590, 209] width 100 height 41
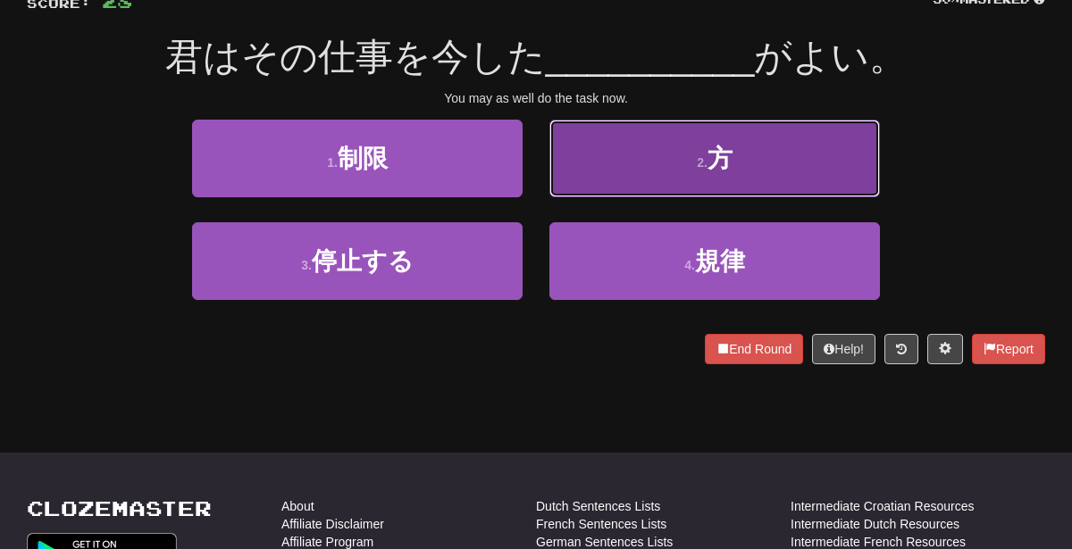
click at [595, 170] on button "2 . 方" at bounding box center [714, 159] width 330 height 78
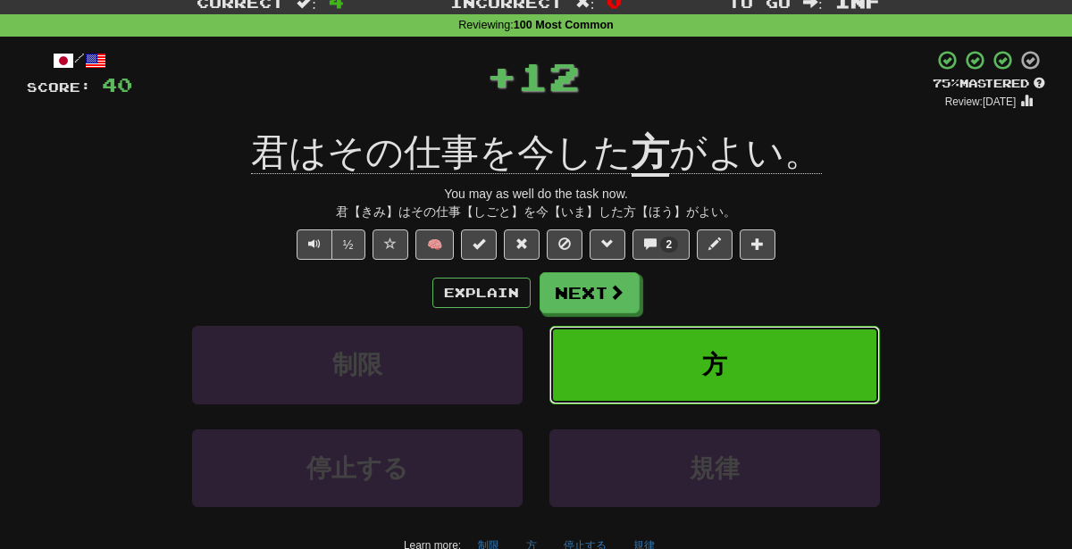
scroll to position [56, 0]
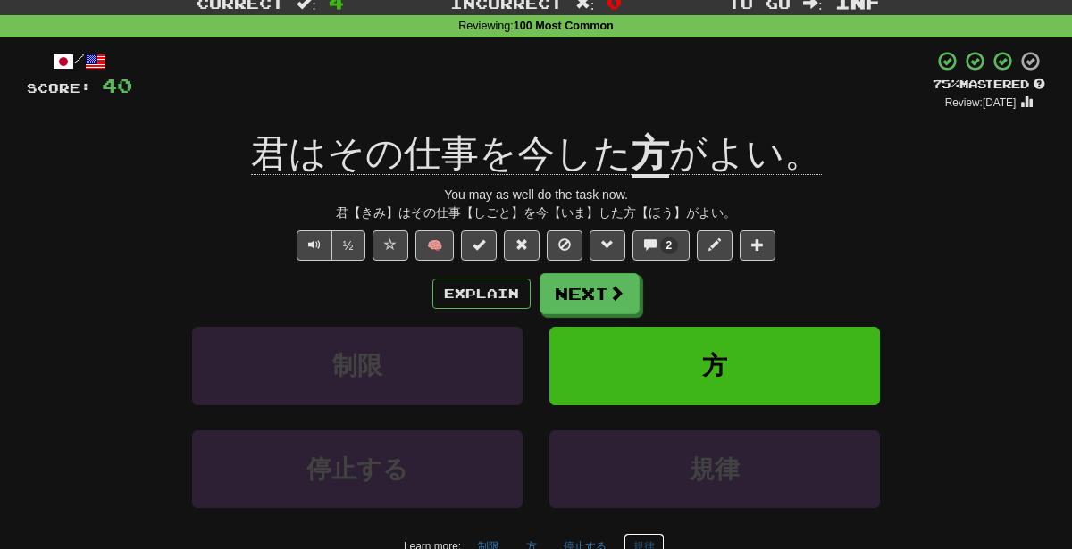
click at [643, 539] on button "規律" at bounding box center [643, 546] width 41 height 27
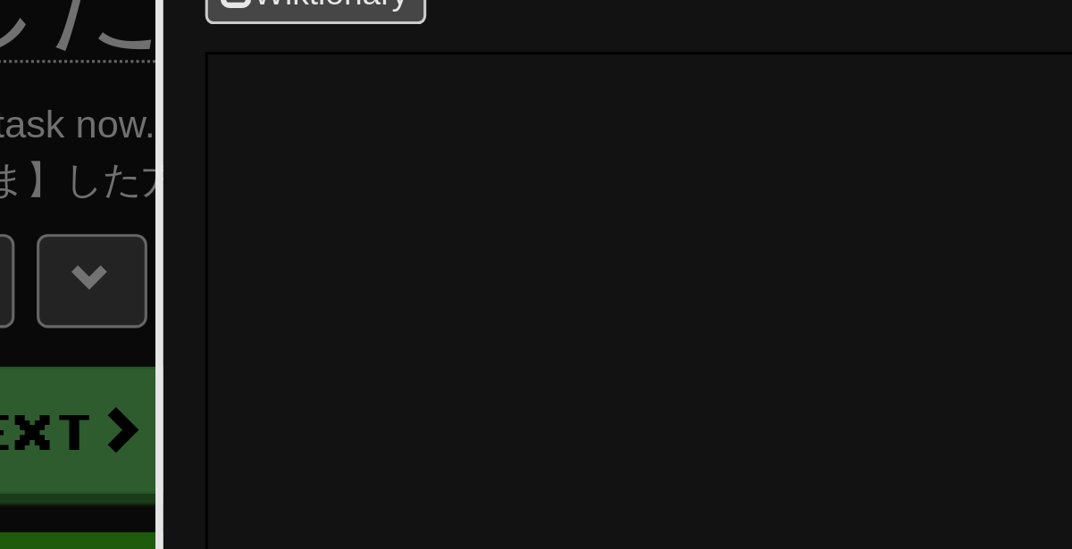
click at [577, 271] on div at bounding box center [536, 274] width 1072 height 549
